Goal: Navigation & Orientation: Find specific page/section

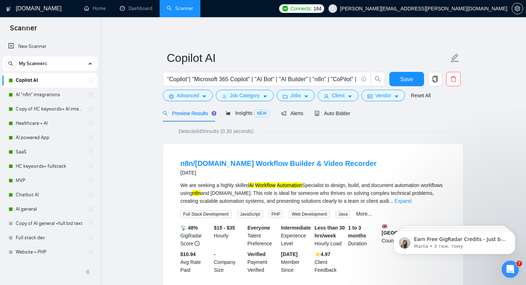
scroll to position [0, 1149]
click at [134, 8] on link "Dashboard" at bounding box center [136, 8] width 33 height 6
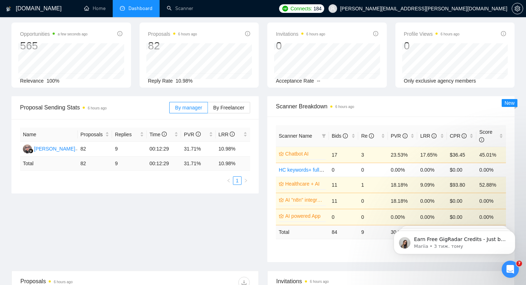
scroll to position [37, 0]
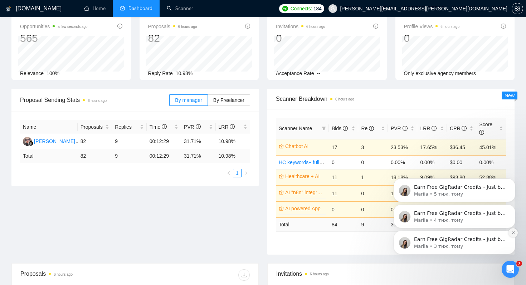
click at [513, 233] on icon "Dismiss notification" at bounding box center [512, 232] width 3 height 3
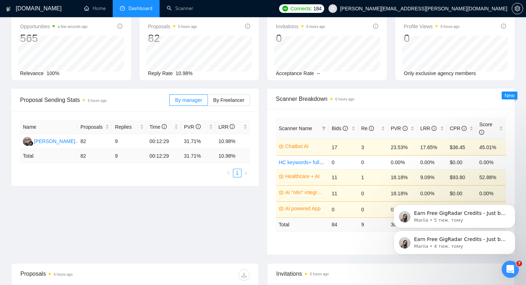
click at [513, 233] on icon "Dismiss notification" at bounding box center [513, 233] width 2 height 2
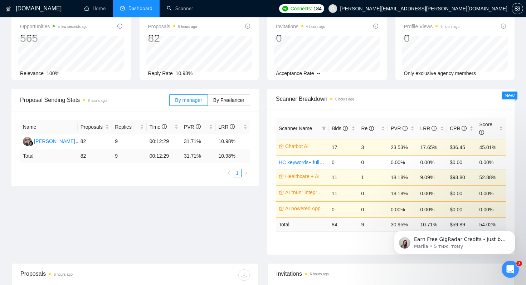
click at [513, 233] on icon "Dismiss notification" at bounding box center [513, 233] width 2 height 2
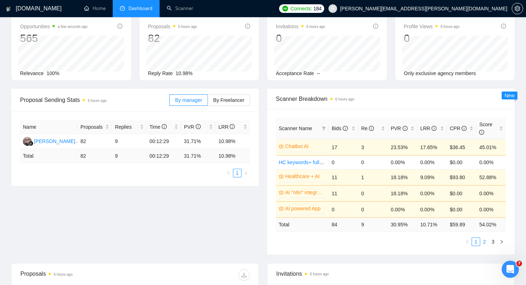
click at [483, 242] on link "2" at bounding box center [484, 242] width 8 height 8
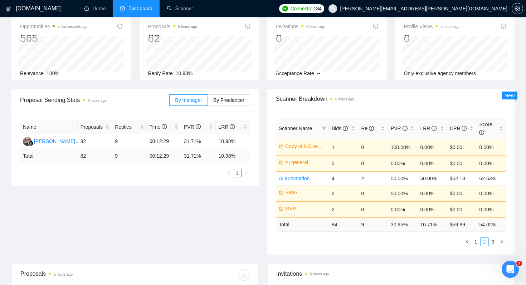
click at [486, 242] on link "2" at bounding box center [484, 242] width 8 height 8
click at [492, 242] on link "3" at bounding box center [493, 242] width 8 height 8
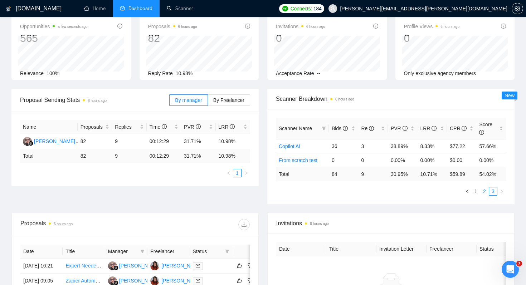
click at [485, 191] on link "2" at bounding box center [484, 191] width 8 height 8
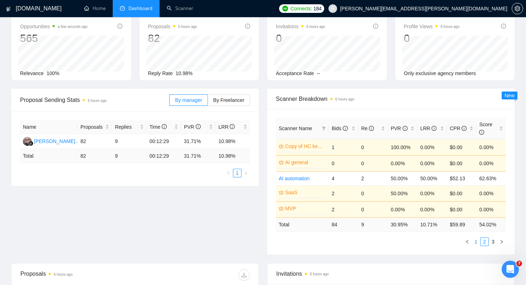
click at [475, 241] on link "1" at bounding box center [476, 242] width 8 height 8
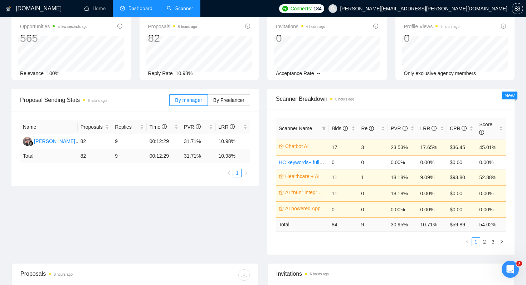
click at [179, 7] on link "Scanner" at bounding box center [180, 8] width 26 height 6
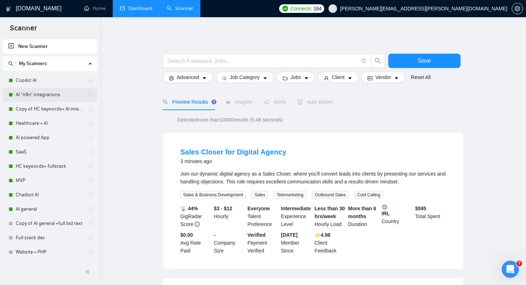
click at [25, 92] on link "AI "n8n" integrations" at bounding box center [50, 95] width 68 height 14
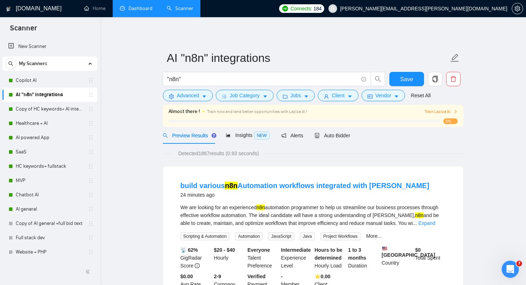
click at [136, 7] on link "Dashboard" at bounding box center [136, 8] width 33 height 6
